Goal: Task Accomplishment & Management: Use online tool/utility

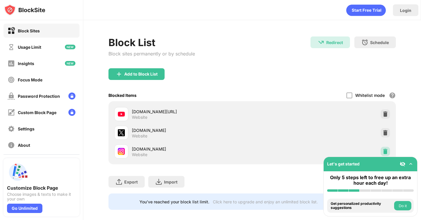
click at [383, 149] on img at bounding box center [385, 152] width 6 height 6
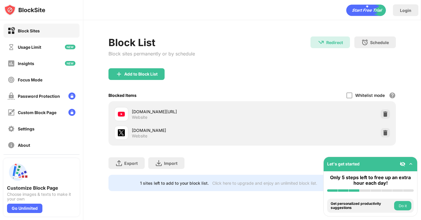
click at [380, 134] on div "[DOMAIN_NAME] Website" at bounding box center [252, 133] width 280 height 19
click at [385, 133] on img at bounding box center [385, 133] width 6 height 6
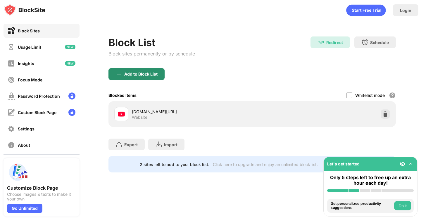
click at [120, 74] on img at bounding box center [118, 74] width 7 height 7
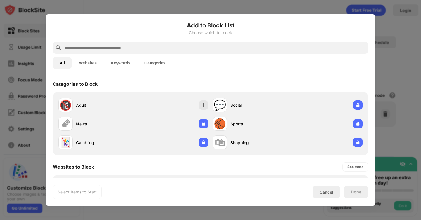
click at [100, 42] on div at bounding box center [211, 48] width 316 height 12
click at [101, 47] on input "text" at bounding box center [215, 47] width 302 height 7
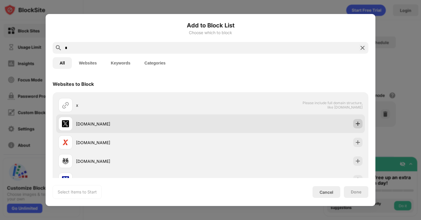
type input "*"
click at [358, 125] on img at bounding box center [358, 124] width 6 height 6
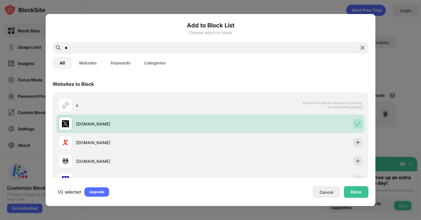
click at [363, 49] on img at bounding box center [362, 47] width 7 height 7
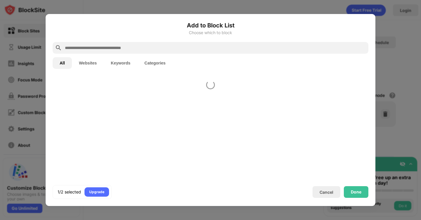
click at [339, 49] on input "text" at bounding box center [215, 47] width 302 height 7
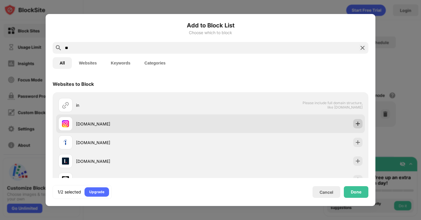
type input "**"
click at [359, 124] on img at bounding box center [358, 124] width 6 height 6
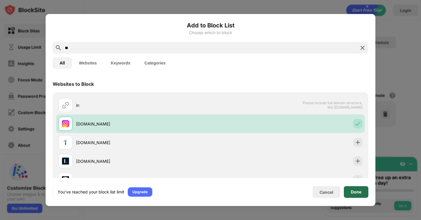
click at [348, 192] on div "Done" at bounding box center [356, 193] width 25 height 12
